Goal: Information Seeking & Learning: Learn about a topic

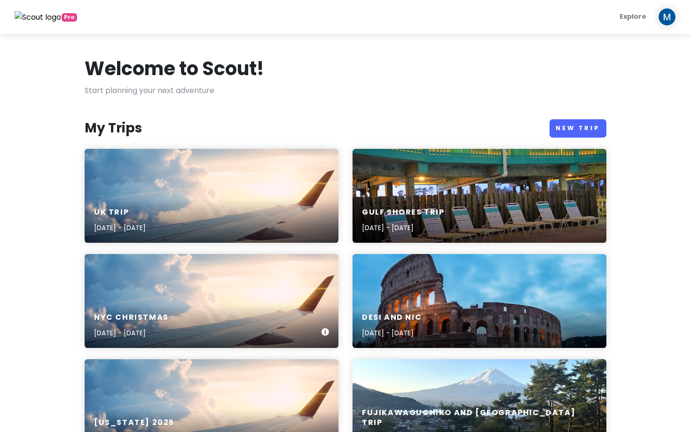
click at [246, 291] on div "NYC Christmas [DATE] - [DATE]" at bounding box center [212, 301] width 254 height 94
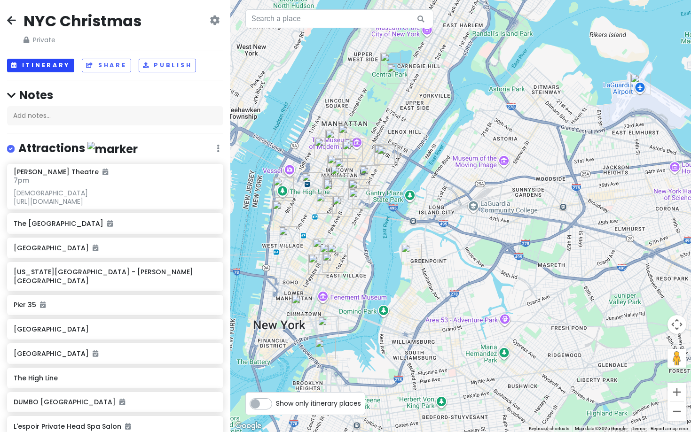
click at [29, 60] on button "Itinerary" at bounding box center [40, 66] width 67 height 14
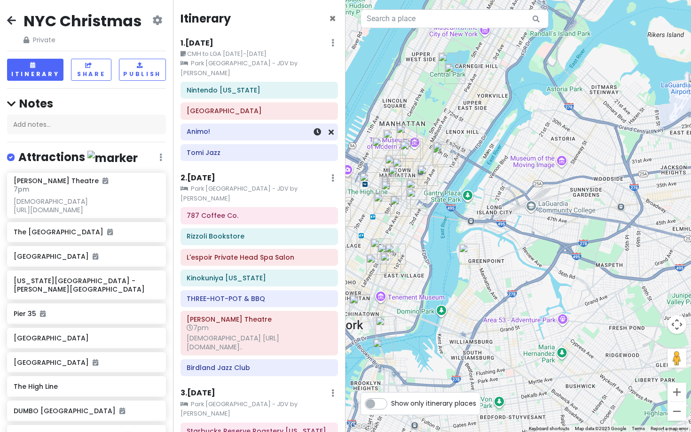
click at [218, 127] on h6 "Animo!" at bounding box center [259, 131] width 145 height 8
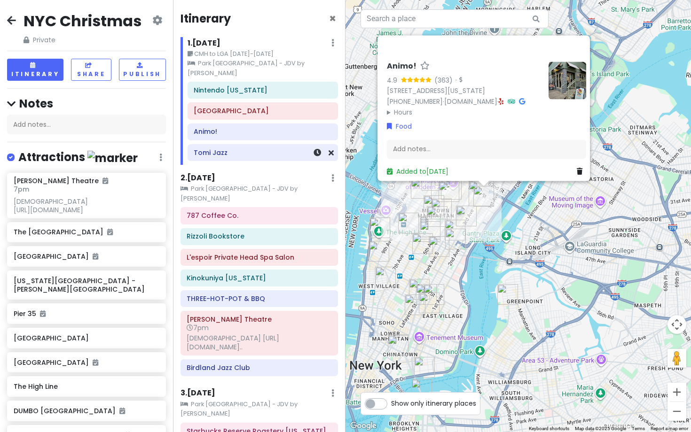
click at [247, 152] on div "Nintendo [US_STATE][GEOGRAPHIC_DATA] Animo! Tomi Jazz" at bounding box center [262, 123] width 165 height 83
click at [249, 148] on h6 "Tomi Jazz" at bounding box center [263, 152] width 138 height 8
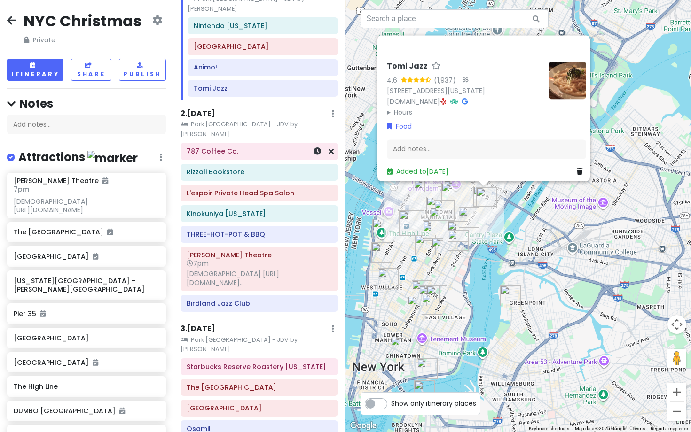
click at [267, 147] on h6 "787 Coffee Co." at bounding box center [259, 151] width 145 height 8
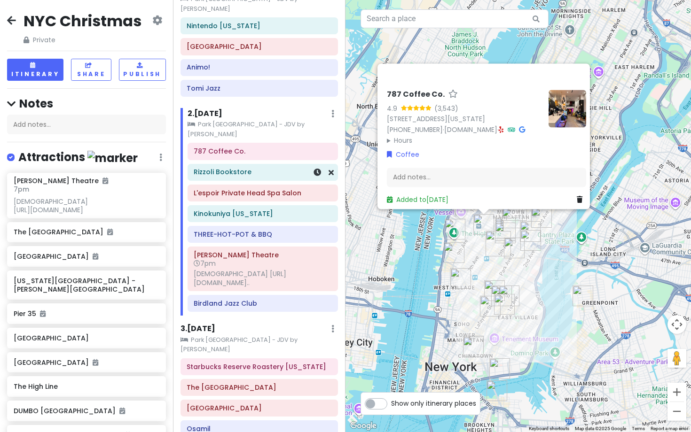
click at [250, 168] on h6 "Rizzoli Bookstore" at bounding box center [263, 172] width 138 height 8
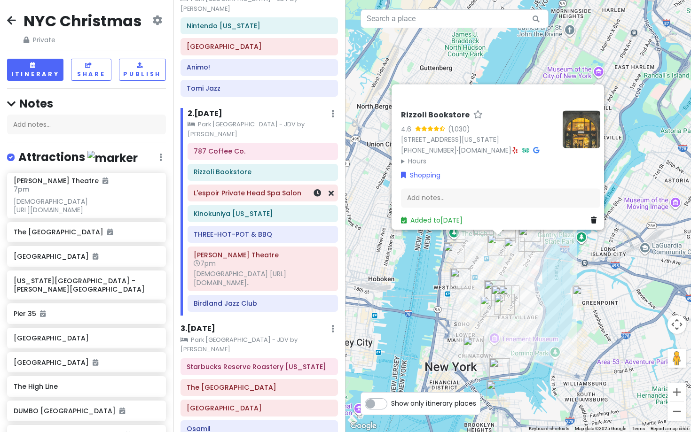
click at [246, 189] on h6 "L'espoir Private Head Spa Salon" at bounding box center [263, 193] width 138 height 8
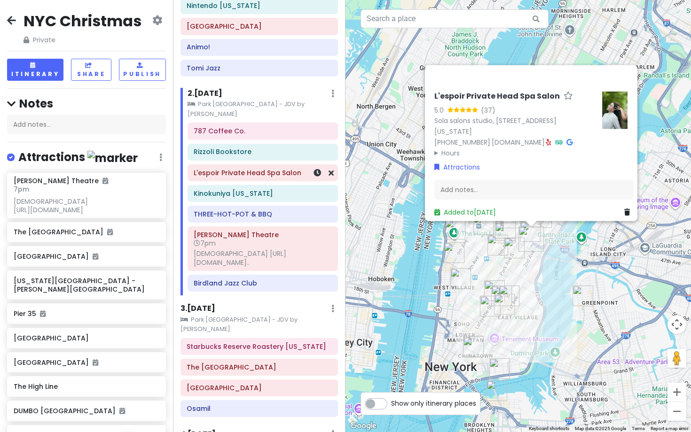
scroll to position [85, 0]
click at [254, 144] on div "Rizzoli Bookstore" at bounding box center [263, 152] width 150 height 16
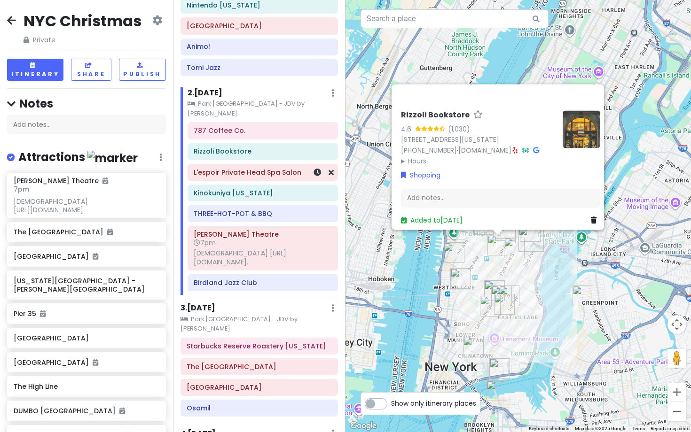
click at [234, 164] on div "L'espoir Private Head Spa Salon" at bounding box center [263, 172] width 150 height 16
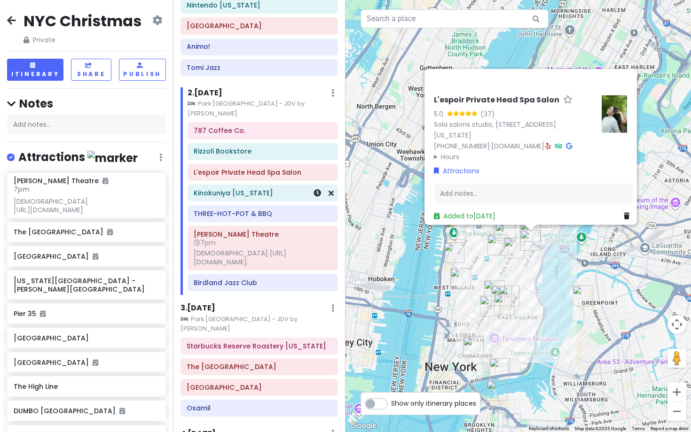
click at [231, 187] on div "Kinokuniya [US_STATE]" at bounding box center [263, 193] width 138 height 13
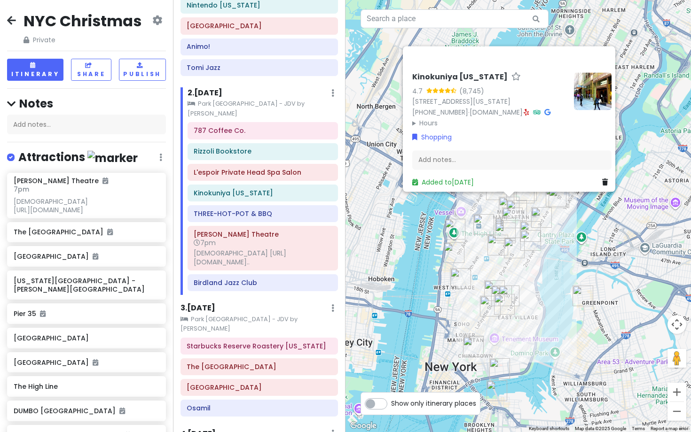
click at [428, 118] on summary "Hours" at bounding box center [489, 123] width 154 height 10
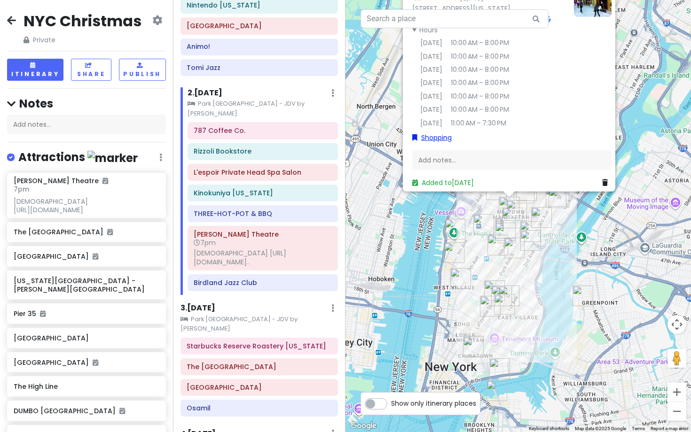
scroll to position [0, 0]
click at [217, 207] on div "THREE-HOT-POT & BBQ" at bounding box center [263, 213] width 138 height 13
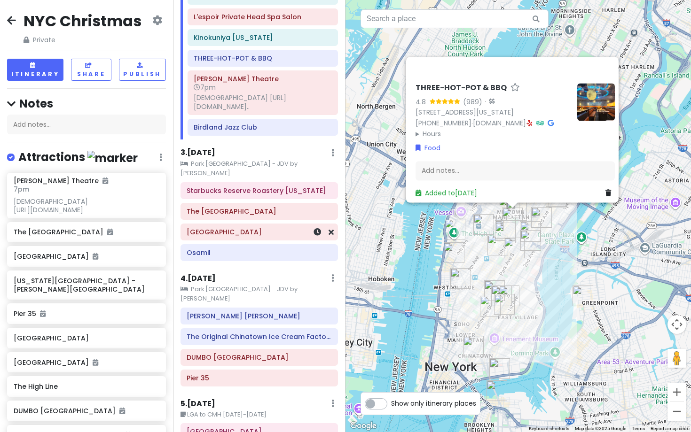
scroll to position [246, 0]
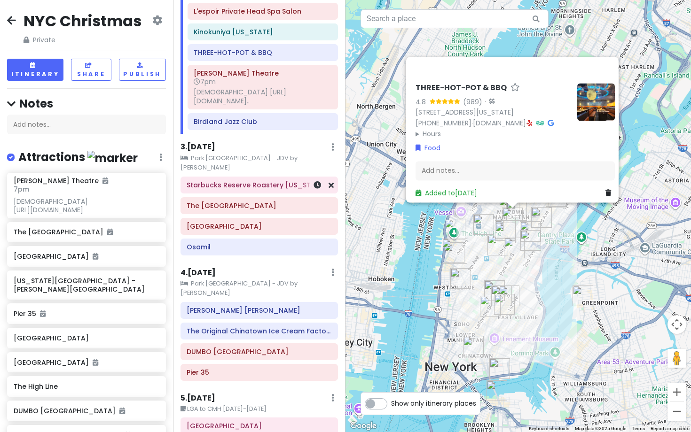
click at [277, 181] on h6 "Starbucks Reserve Roastery [US_STATE]" at bounding box center [259, 185] width 145 height 8
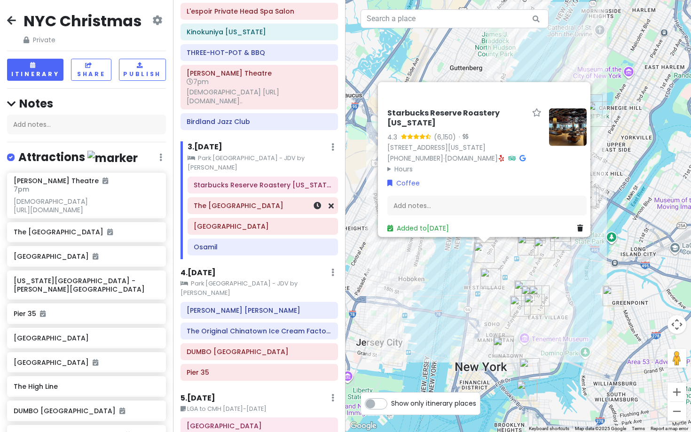
click at [275, 202] on h6 "The [GEOGRAPHIC_DATA]" at bounding box center [263, 206] width 138 height 8
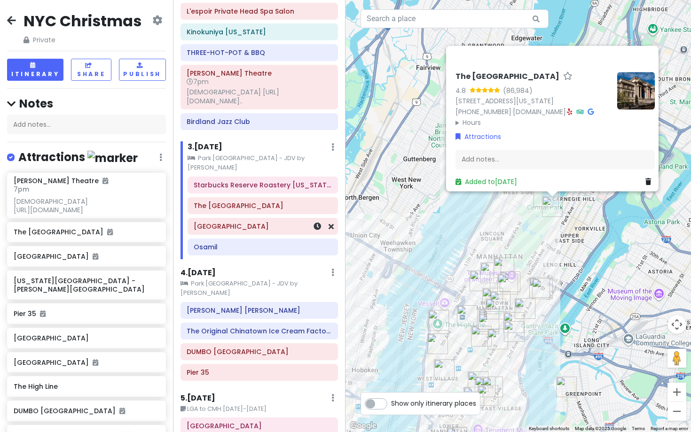
click at [266, 222] on h6 "[GEOGRAPHIC_DATA]" at bounding box center [263, 226] width 138 height 8
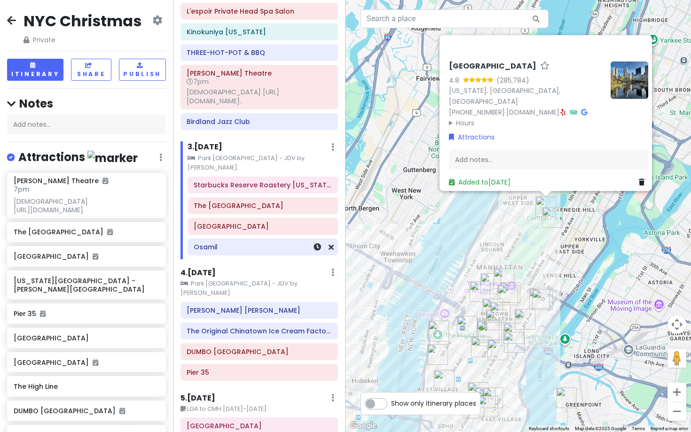
click at [260, 243] on h6 "Osamil" at bounding box center [263, 247] width 138 height 8
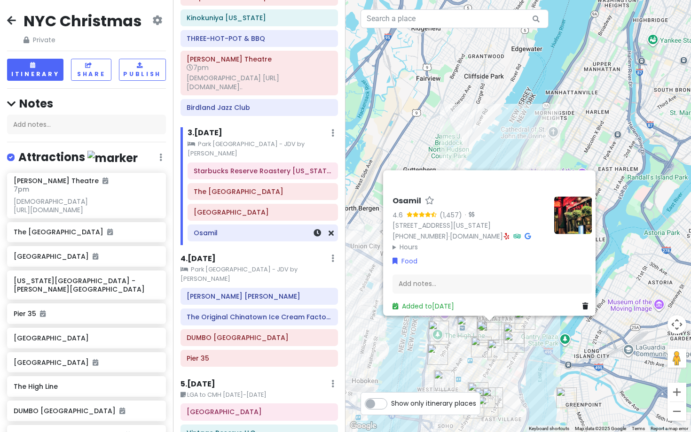
scroll to position [0, 0]
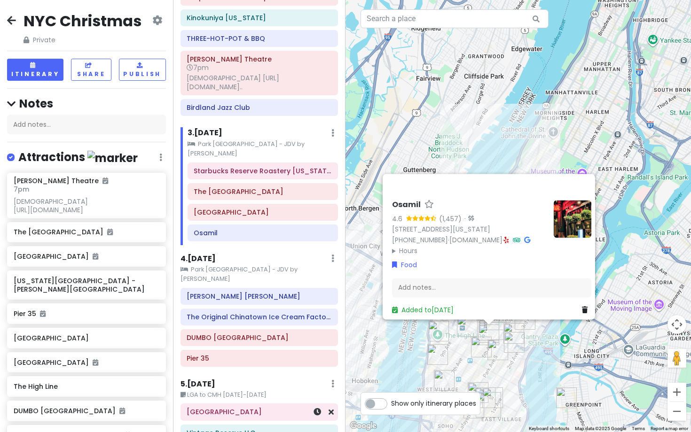
click at [233, 404] on div "[GEOGRAPHIC_DATA]" at bounding box center [259, 412] width 157 height 16
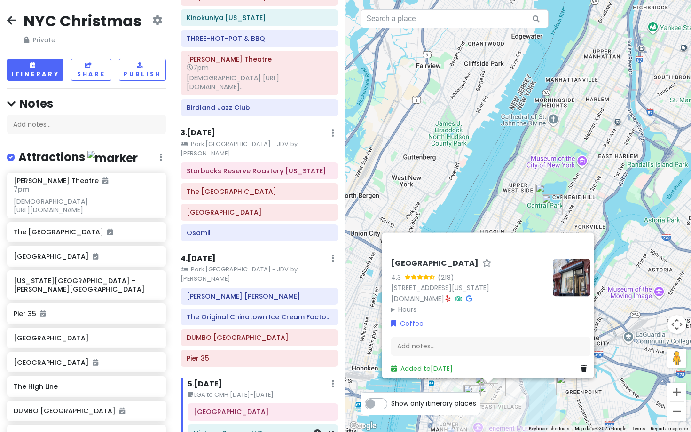
click at [251, 427] on div "Vintage Reserve LLC" at bounding box center [263, 433] width 138 height 13
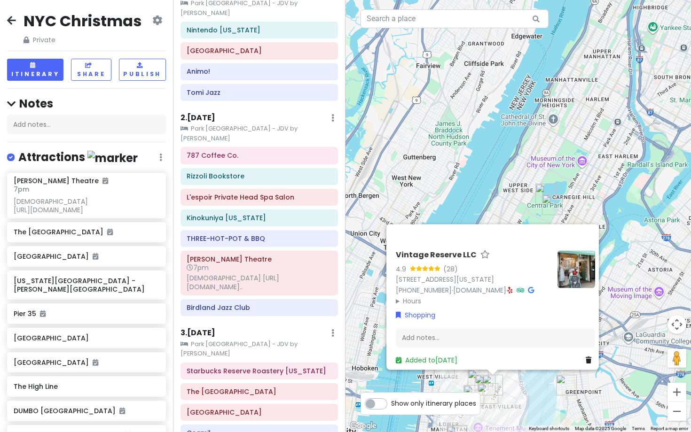
scroll to position [29, 0]
